Goal: Transaction & Acquisition: Purchase product/service

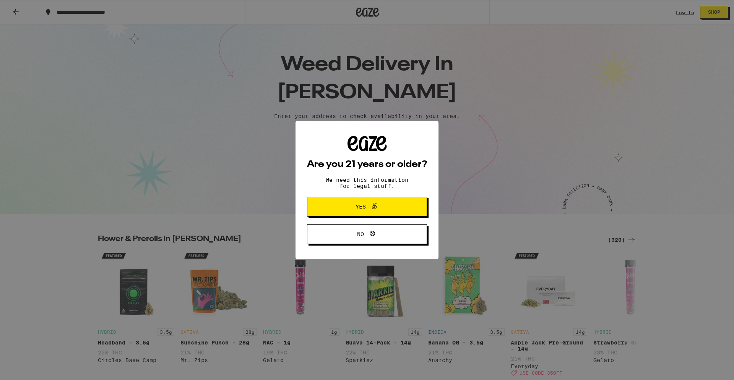
click at [399, 206] on button "Yes" at bounding box center [367, 207] width 120 height 20
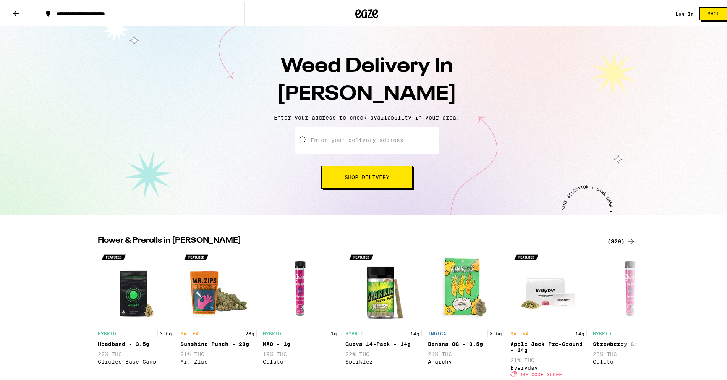
click at [350, 145] on input "Enter your delivery address" at bounding box center [366, 138] width 143 height 27
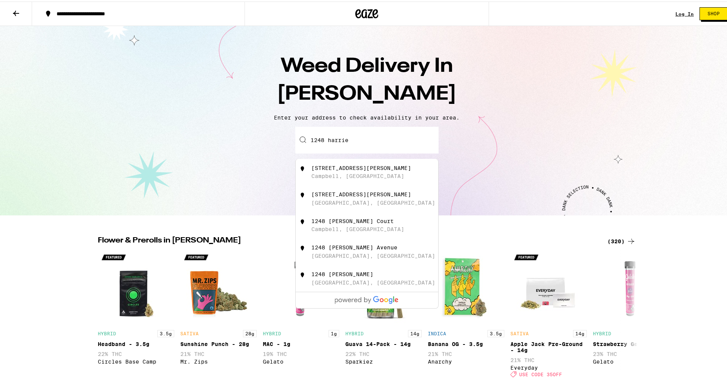
click at [338, 173] on div "[STREET_ADDRESS][PERSON_NAME]" at bounding box center [379, 171] width 136 height 15
type input "[STREET_ADDRESS][PERSON_NAME]"
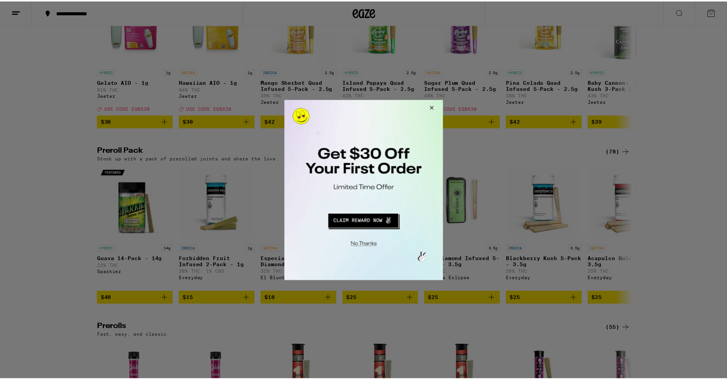
drag, startPoint x: 434, startPoint y: 107, endPoint x: 848, endPoint y: 291, distance: 453.9
click at [434, 107] on button "Close Modal" at bounding box center [431, 109] width 21 height 18
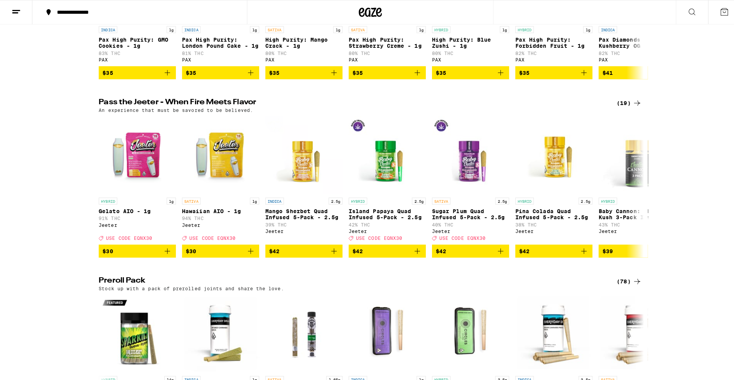
scroll to position [1569, 0]
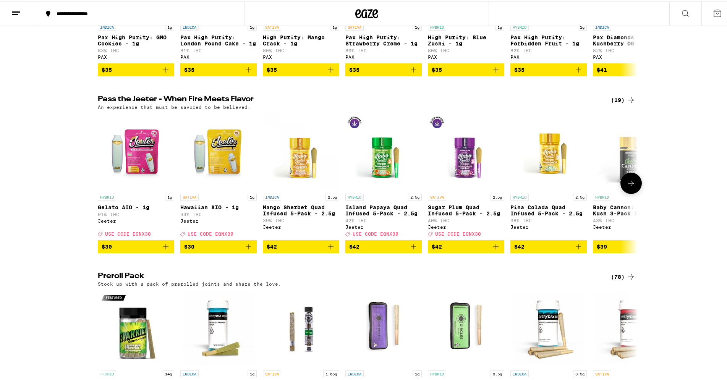
click at [136, 188] on img "Open page for Gelato AIO - 1g from Jeeter" at bounding box center [136, 150] width 76 height 76
